Goal: Navigation & Orientation: Find specific page/section

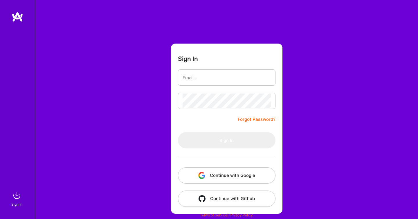
click at [217, 176] on button "Continue with Google" at bounding box center [227, 175] width 98 height 16
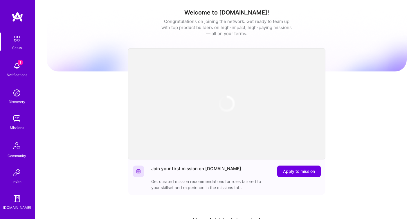
click at [16, 65] on img at bounding box center [17, 66] width 12 height 12
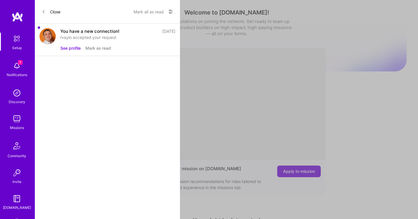
click at [63, 49] on button "See profile" at bounding box center [70, 48] width 20 height 6
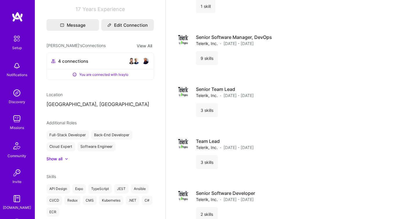
scroll to position [80, 0]
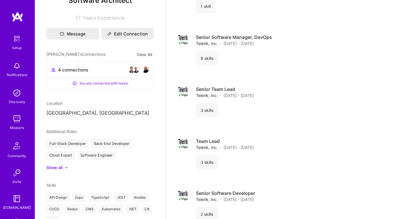
click at [18, 100] on div "Discovery" at bounding box center [17, 102] width 17 height 6
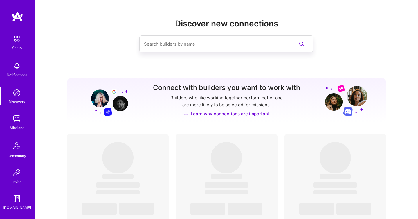
click at [18, 123] on img at bounding box center [17, 119] width 12 height 12
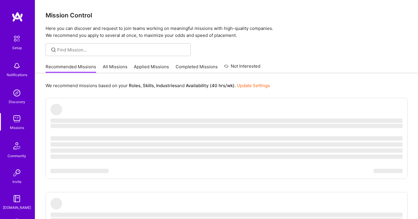
click at [101, 69] on div "Recommended Missions All Missions Applied Missions Completed Missions Not Inter…" at bounding box center [153, 66] width 215 height 12
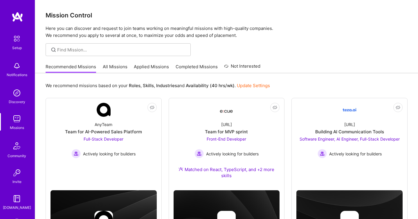
click at [109, 69] on link "All Missions" at bounding box center [115, 69] width 25 height 10
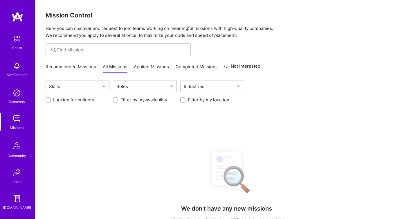
click at [79, 68] on link "Recommended Missions" at bounding box center [71, 69] width 51 height 10
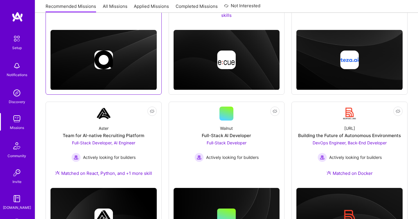
scroll to position [208, 0]
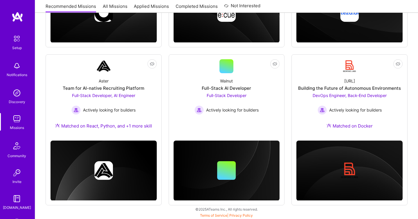
click at [17, 68] on img at bounding box center [17, 66] width 12 height 12
click at [17, 68] on div "Setup Notifications Discovery Missions Community Invite [DOMAIN_NAME]" at bounding box center [17, 122] width 35 height 178
click at [17, 92] on img at bounding box center [17, 93] width 12 height 12
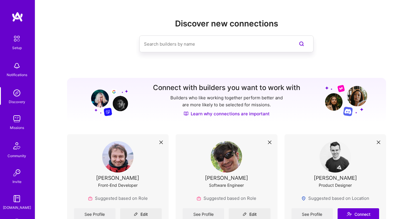
click at [19, 116] on img at bounding box center [17, 119] width 12 height 12
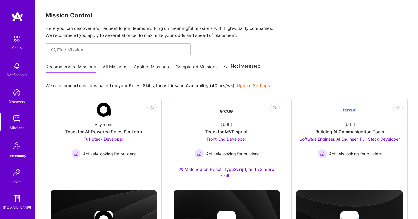
click at [14, 17] on img at bounding box center [18, 17] width 12 height 10
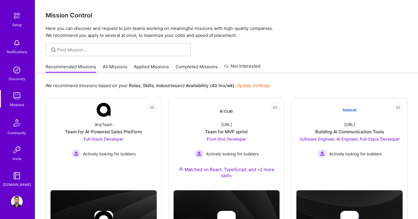
click at [17, 198] on img at bounding box center [17, 202] width 12 height 12
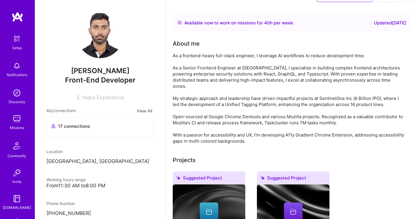
scroll to position [18, 0]
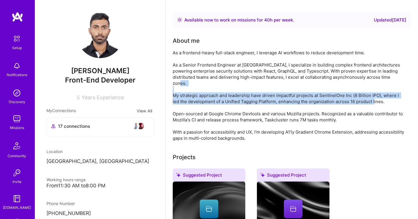
drag, startPoint x: 173, startPoint y: 89, endPoint x: 219, endPoint y: 102, distance: 46.8
click at [219, 102] on div "As a frontend-heavy full-stack engineer, I leverage AI workflows to reduce deve…" at bounding box center [289, 96] width 232 height 92
copy div "My strategic approach and leadership have driven impactful projects at Sentinel…"
click at [221, 95] on div "As a frontend-heavy full-stack engineer, I leverage AI workflows to reduce deve…" at bounding box center [289, 96] width 232 height 92
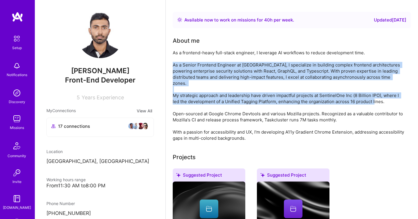
drag, startPoint x: 173, startPoint y: 65, endPoint x: 395, endPoint y: 101, distance: 225.1
click at [395, 101] on div "As a frontend-heavy full-stack engineer, I leverage AI workflows to reduce deve…" at bounding box center [289, 96] width 232 height 92
copy div "As a Senior Frontend Engineer at [GEOGRAPHIC_DATA], I specialize in building co…"
